Goal: Information Seeking & Learning: Learn about a topic

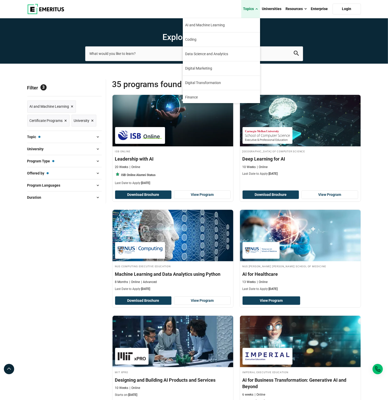
click at [256, 8] on link "Topics" at bounding box center [250, 9] width 19 height 18
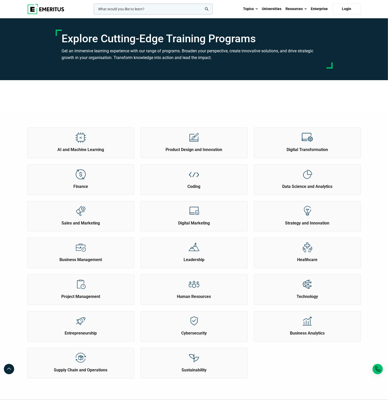
click at [164, 10] on input "woocommerce-product-search-field-0" at bounding box center [153, 9] width 119 height 11
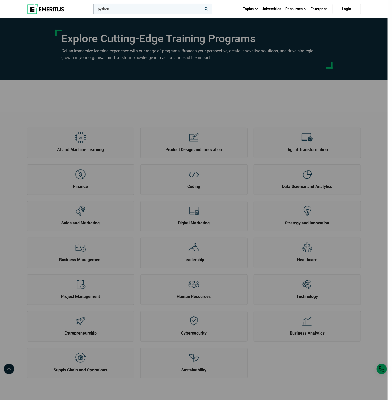
type input "python"
click at [92, 10] on button "search" at bounding box center [92, 10] width 0 height 0
